Goal: Task Accomplishment & Management: Complete application form

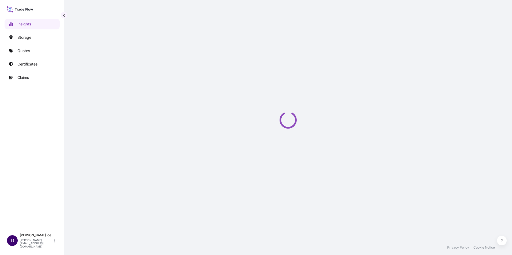
select select "2025"
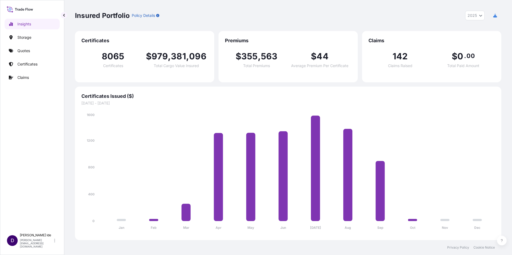
click at [283, 18] on div "Insured Portfolio Policy Details 2025 2025 2024 2023 2022" at bounding box center [288, 16] width 426 height 10
click at [21, 79] on p "Claims" at bounding box center [23, 77] width 12 height 5
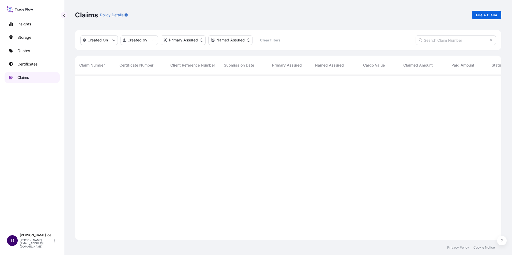
scroll to position [164, 422]
click at [486, 16] on p "File A Claim" at bounding box center [486, 14] width 21 height 5
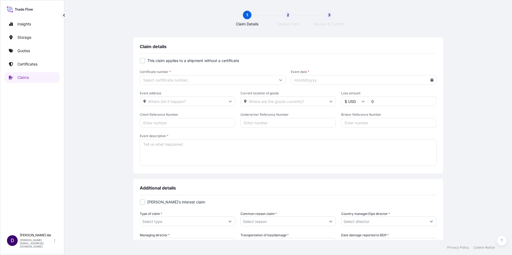
click at [142, 60] on div at bounding box center [142, 60] width 5 height 5
checkbox input "true"
click at [280, 78] on input "Primary Assured *" at bounding box center [213, 80] width 146 height 10
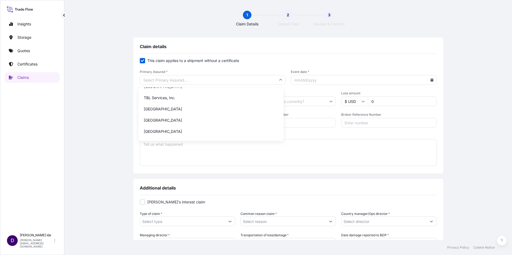
scroll to position [428, 0]
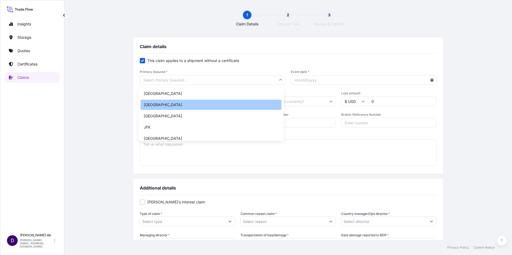
click at [165, 105] on div "Houston" at bounding box center [211, 105] width 141 height 10
type input "Houston"
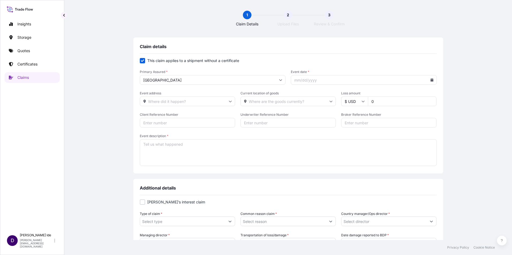
click at [430, 81] on icon at bounding box center [431, 79] width 3 height 3
click at [408, 95] on icon at bounding box center [408, 95] width 2 height 3
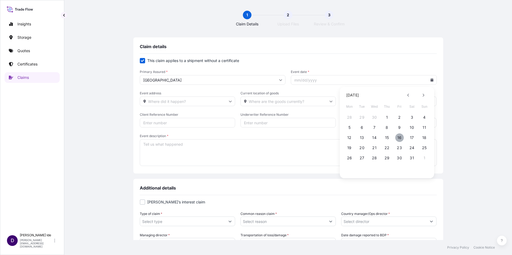
click at [402, 137] on button "16" at bounding box center [399, 138] width 9 height 9
type input "05/16/2025"
drag, startPoint x: 376, startPoint y: 100, endPoint x: 356, endPoint y: 101, distance: 20.7
click at [356, 101] on div "$ USD 0" at bounding box center [388, 102] width 95 height 10
type input "70853.73"
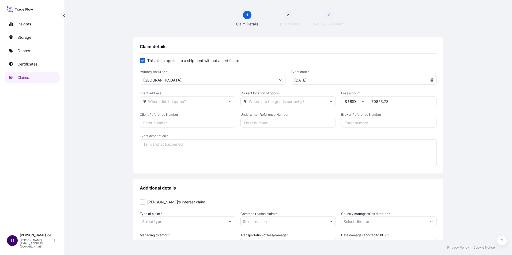
click at [172, 148] on textarea "Event description *" at bounding box center [288, 153] width 297 height 27
click at [152, 144] on textarea "Event description *" at bounding box center [288, 153] width 297 height 27
click at [272, 146] on textarea "Delivery orders not sent before LFD resulting in demurrage" at bounding box center [288, 153] width 297 height 27
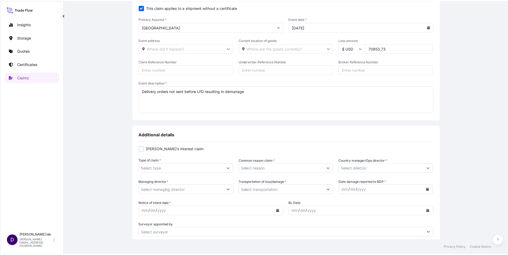
scroll to position [54, 0]
type textarea "Delivery orders not sent before LFD resulting in demurrage"
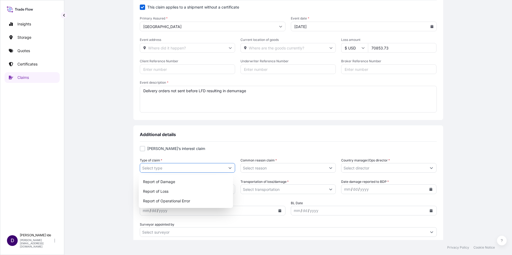
click at [229, 167] on icon "Show suggestions" at bounding box center [229, 168] width 3 height 3
click at [165, 200] on div "Report of Operational Error" at bounding box center [186, 202] width 90 height 10
type input "Report of Operational Error"
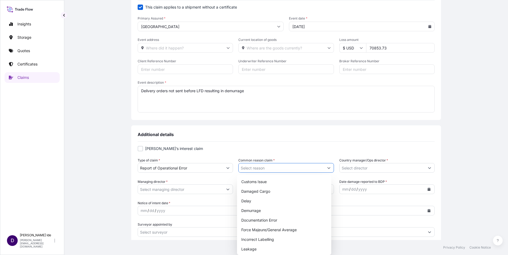
click at [329, 169] on button "Show suggestions" at bounding box center [329, 168] width 10 height 10
click at [261, 212] on div "Demurrage" at bounding box center [284, 211] width 90 height 10
type input "Demurrage"
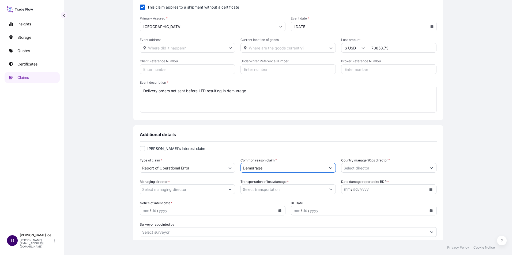
click at [431, 168] on button "Show suggestions" at bounding box center [432, 168] width 10 height 10
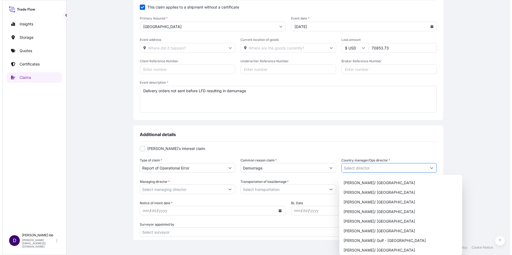
scroll to position [241, 0]
click at [355, 240] on div "Luis Montes/ Gulf - West Coast" at bounding box center [398, 240] width 119 height 10
type input "Luis Montes/ Gulf - West Coast"
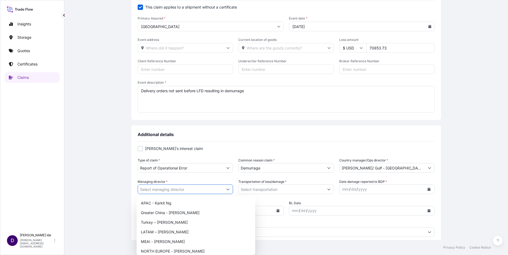
click at [229, 188] on button "Show suggestions" at bounding box center [228, 190] width 10 height 10
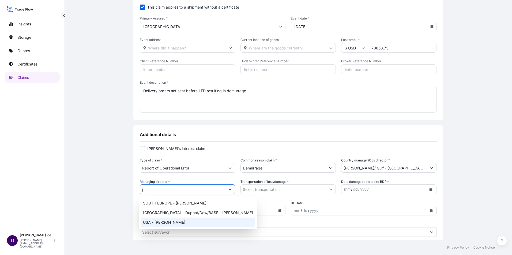
click at [163, 221] on div "USA - Jason Carl" at bounding box center [198, 223] width 114 height 10
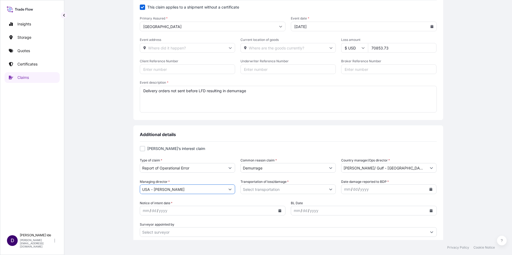
type input "USA - Jason Carl"
click at [327, 189] on button "Show suggestions" at bounding box center [331, 190] width 10 height 10
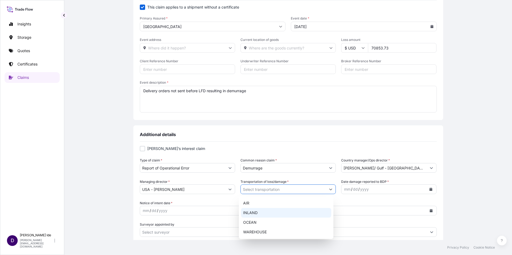
click at [254, 213] on div "INLAND" at bounding box center [286, 213] width 90 height 10
type input "INLAND"
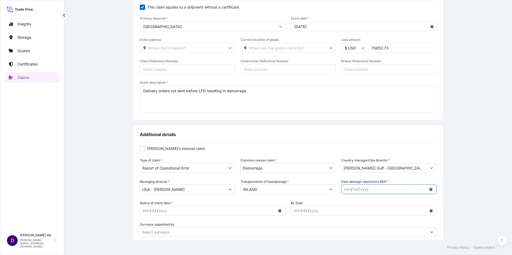
click at [429, 189] on icon "Calendar" at bounding box center [430, 189] width 3 height 3
click at [350, 110] on button "Previous" at bounding box center [350, 113] width 12 height 9
click at [349, 111] on th "S" at bounding box center [348, 114] width 10 height 6
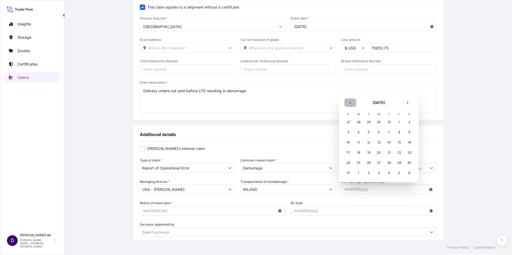
click at [350, 103] on icon "Previous" at bounding box center [350, 102] width 3 height 3
click at [349, 112] on icon "Previous" at bounding box center [350, 112] width 3 height 3
click at [350, 111] on button "Previous" at bounding box center [350, 113] width 12 height 9
click at [399, 152] on div "16" at bounding box center [399, 153] width 10 height 10
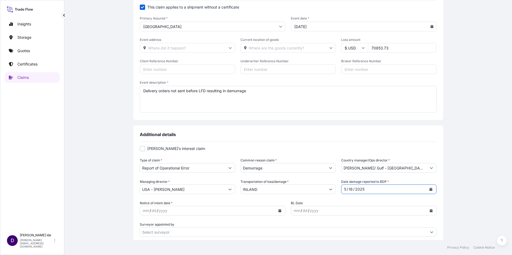
click at [280, 210] on button "Calendar" at bounding box center [280, 211] width 9 height 9
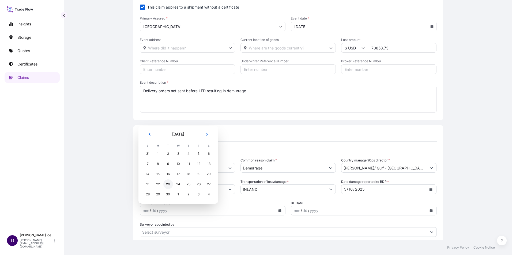
click at [168, 182] on div "23" at bounding box center [168, 185] width 10 height 10
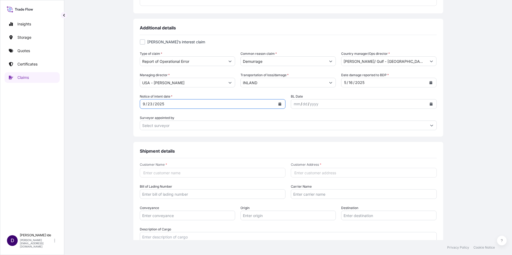
scroll to position [161, 0]
click at [154, 171] on input "Customer Name *" at bounding box center [213, 173] width 146 height 10
type input "Surteco"
click at [300, 171] on input "Customer Address *" at bounding box center [364, 173] width 146 height 10
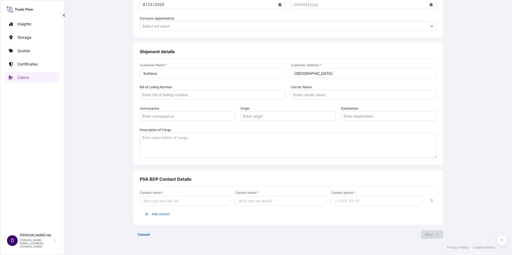
scroll to position [263, 0]
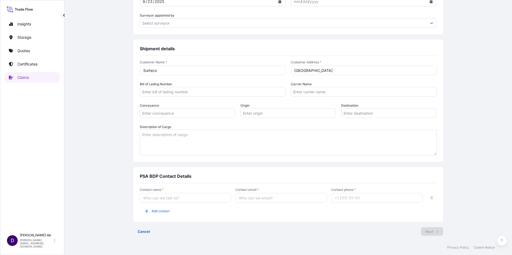
type input "Houston"
click at [155, 198] on input "Contact name *" at bounding box center [186, 198] width 92 height 10
type input "David Ide"
type input "david.ide@psabdp.com"
type input "12156298934"
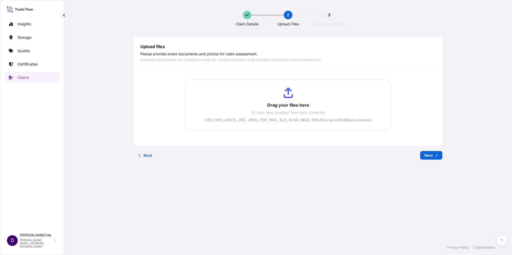
scroll to position [0, 0]
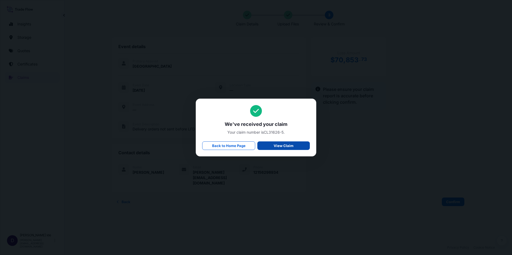
click at [274, 145] on link "View Claim" at bounding box center [283, 146] width 52 height 9
